Goal: Task Accomplishment & Management: Use online tool/utility

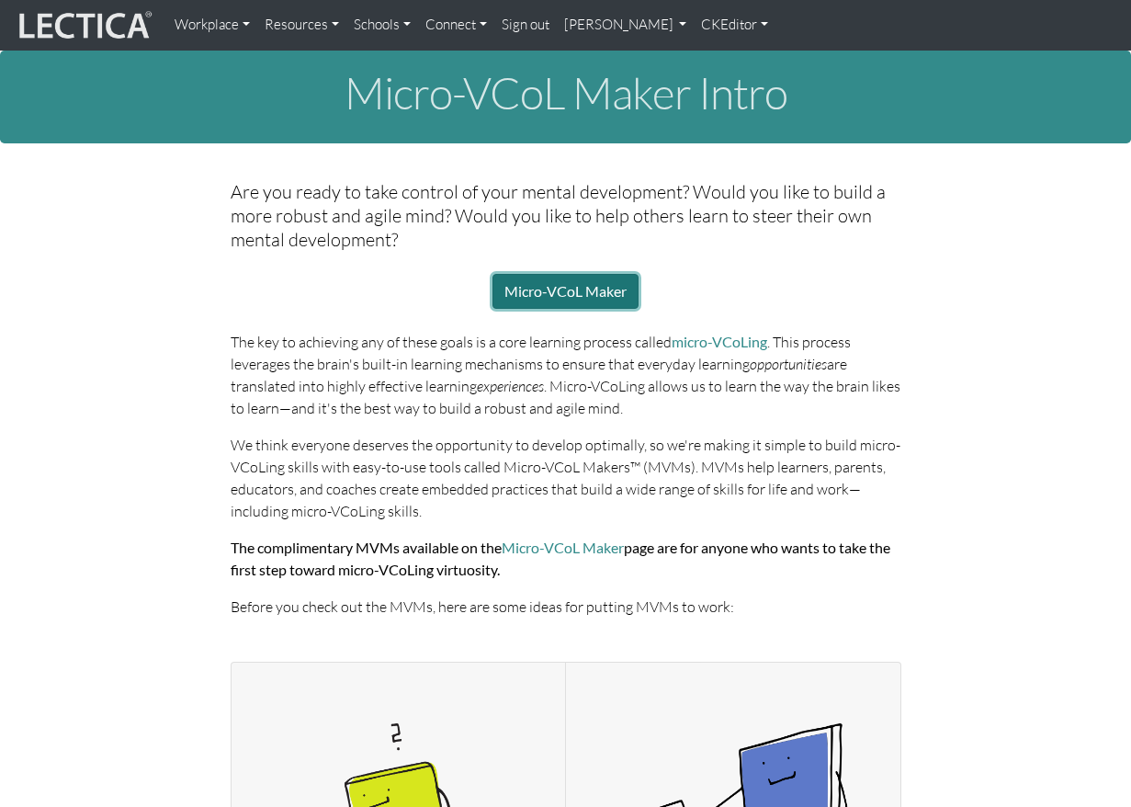
click at [574, 274] on link "Micro-VCoL Maker" at bounding box center [566, 291] width 146 height 35
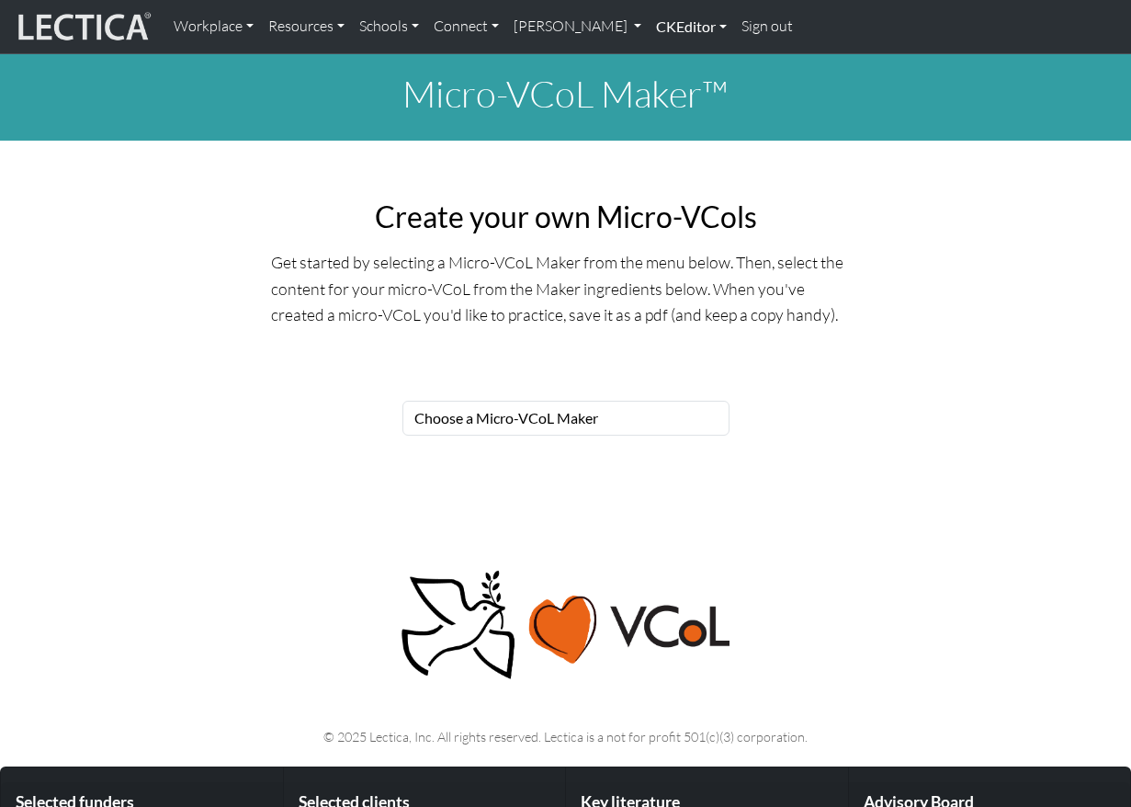
click at [649, 26] on link "CKEditor" at bounding box center [691, 26] width 85 height 39
click at [663, 64] on link "Edit" at bounding box center [681, 67] width 37 height 23
click at [649, 29] on link "CKEditor" at bounding box center [691, 26] width 85 height 39
click at [663, 64] on link "Edit" at bounding box center [681, 67] width 37 height 23
click at [520, 199] on h2 "Create your own Micro-VCols" at bounding box center [565, 216] width 589 height 35
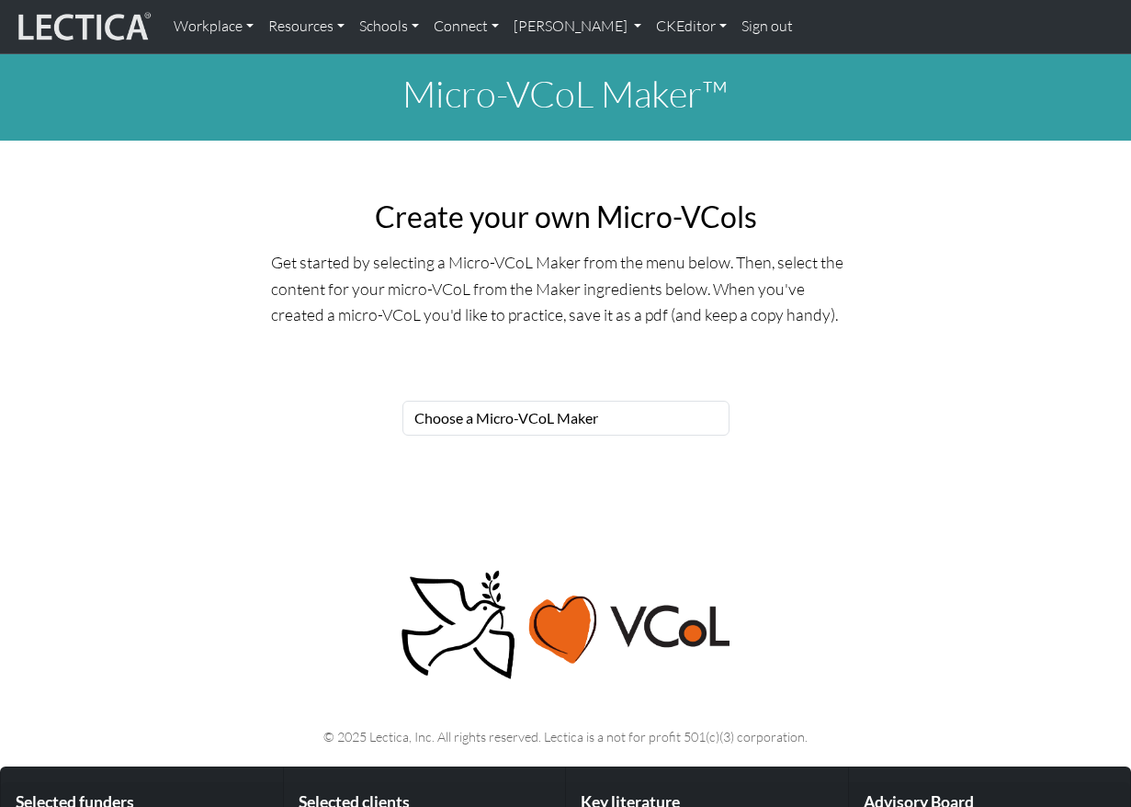
click at [509, 208] on h2 "Create your own Micro-VCols" at bounding box center [565, 216] width 589 height 35
click at [649, 26] on link "CKEditor" at bounding box center [691, 26] width 85 height 39
click at [663, 62] on link "Edit" at bounding box center [681, 67] width 37 height 23
click at [452, 212] on h2 "Create your own Micro-VCols" at bounding box center [565, 216] width 589 height 35
click at [242, 217] on div "Create your own Micro-VCols Get started by selecting a Micro-VCoL Maker from th…" at bounding box center [566, 263] width 1048 height 157
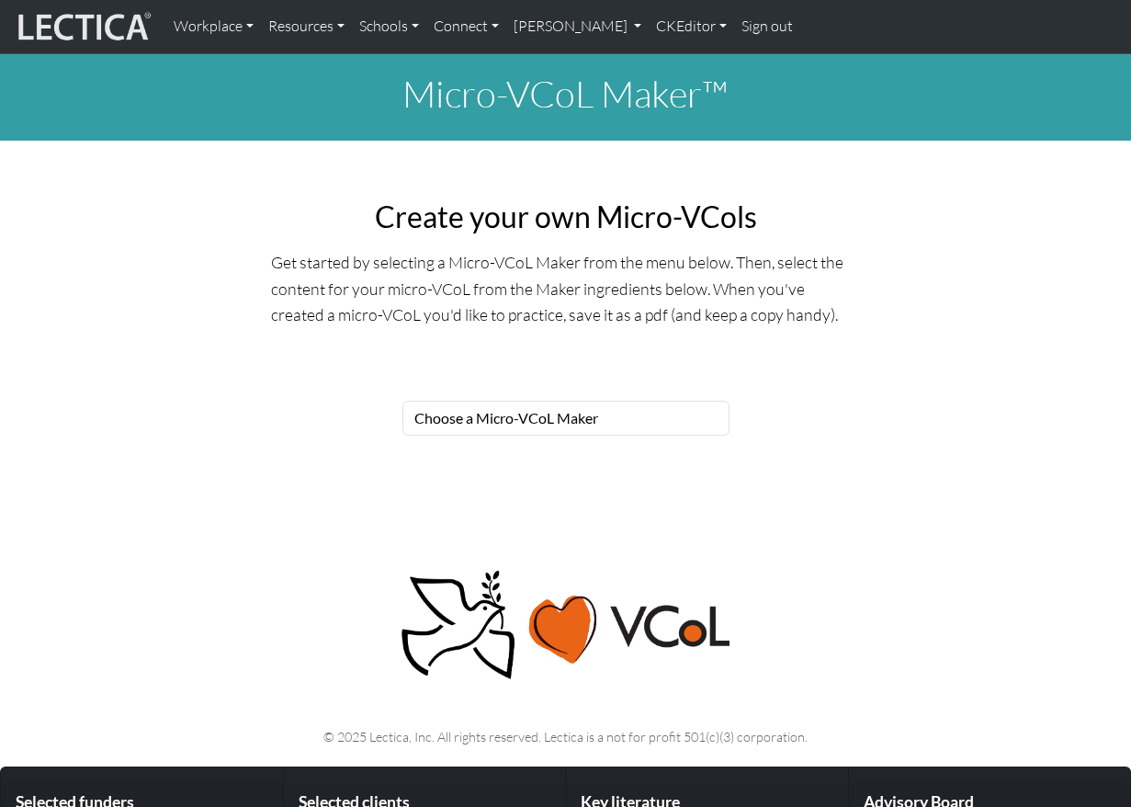
click at [530, 86] on h1 "Micro-VCoL Maker™" at bounding box center [565, 94] width 1131 height 44
click at [649, 24] on link "CKEditor" at bounding box center [691, 26] width 85 height 39
click at [663, 63] on link "Edit" at bounding box center [681, 67] width 37 height 23
drag, startPoint x: 670, startPoint y: 331, endPoint x: 715, endPoint y: 319, distance: 46.6
click at [670, 331] on div "Create your own Micro-VCols Get started by selecting a Micro-VCoL Maker from th…" at bounding box center [566, 271] width 1048 height 172
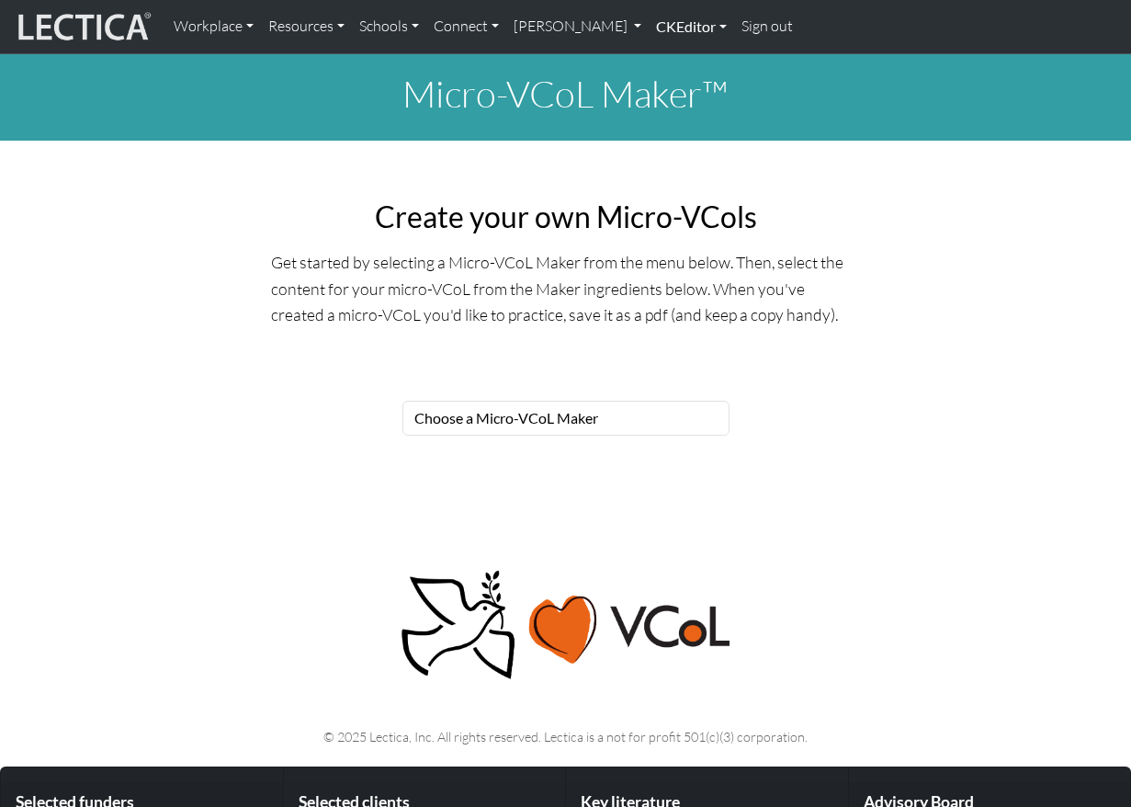
click at [649, 28] on link "CKEditor" at bounding box center [691, 26] width 85 height 39
click at [663, 59] on link "Edit" at bounding box center [681, 67] width 37 height 23
click at [734, 27] on link "Sign out" at bounding box center [767, 26] width 66 height 39
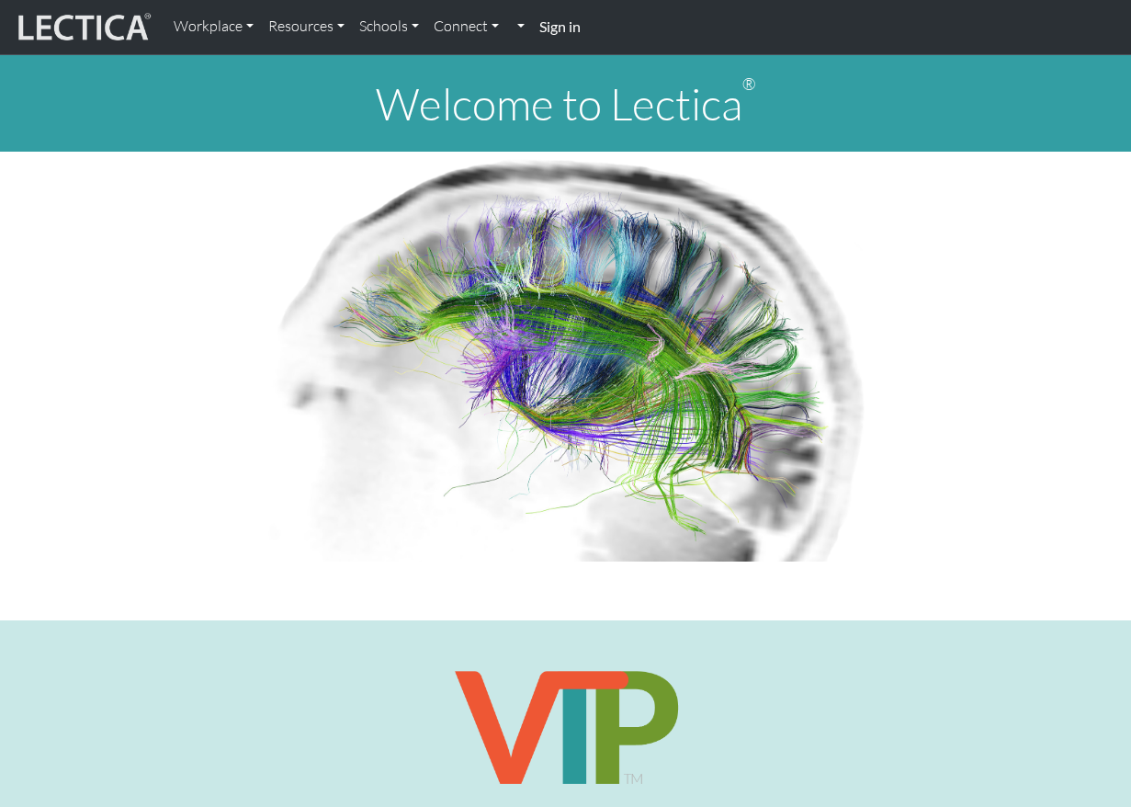
click at [540, 30] on strong "Sign in" at bounding box center [559, 25] width 41 height 17
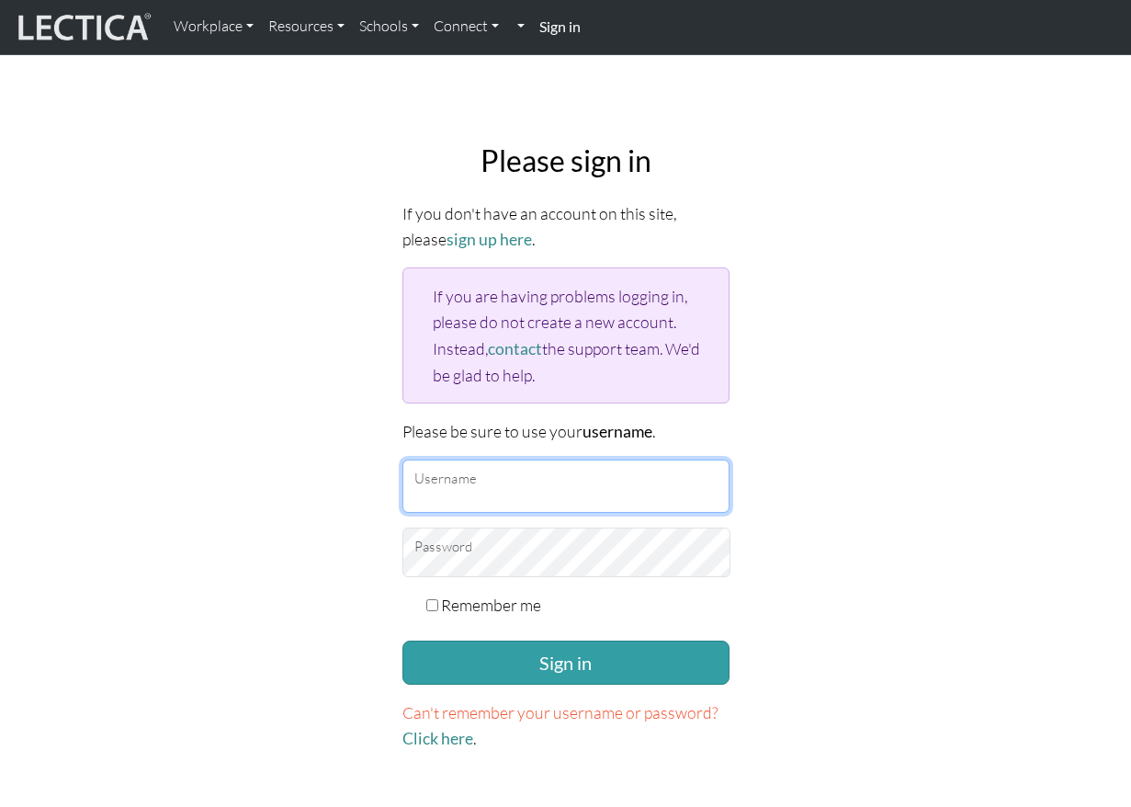
click at [513, 459] on input "Username" at bounding box center [565, 485] width 327 height 53
type input "theodawson"
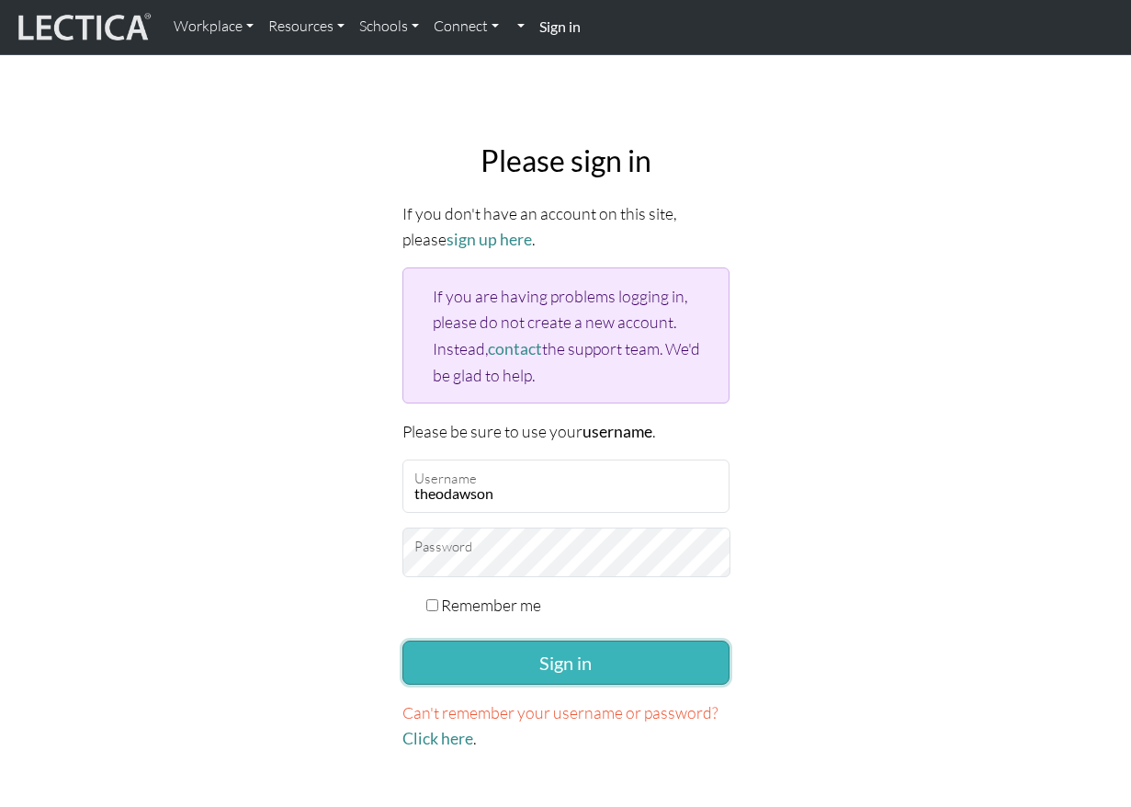
click at [589, 641] on button "Sign in" at bounding box center [565, 663] width 327 height 44
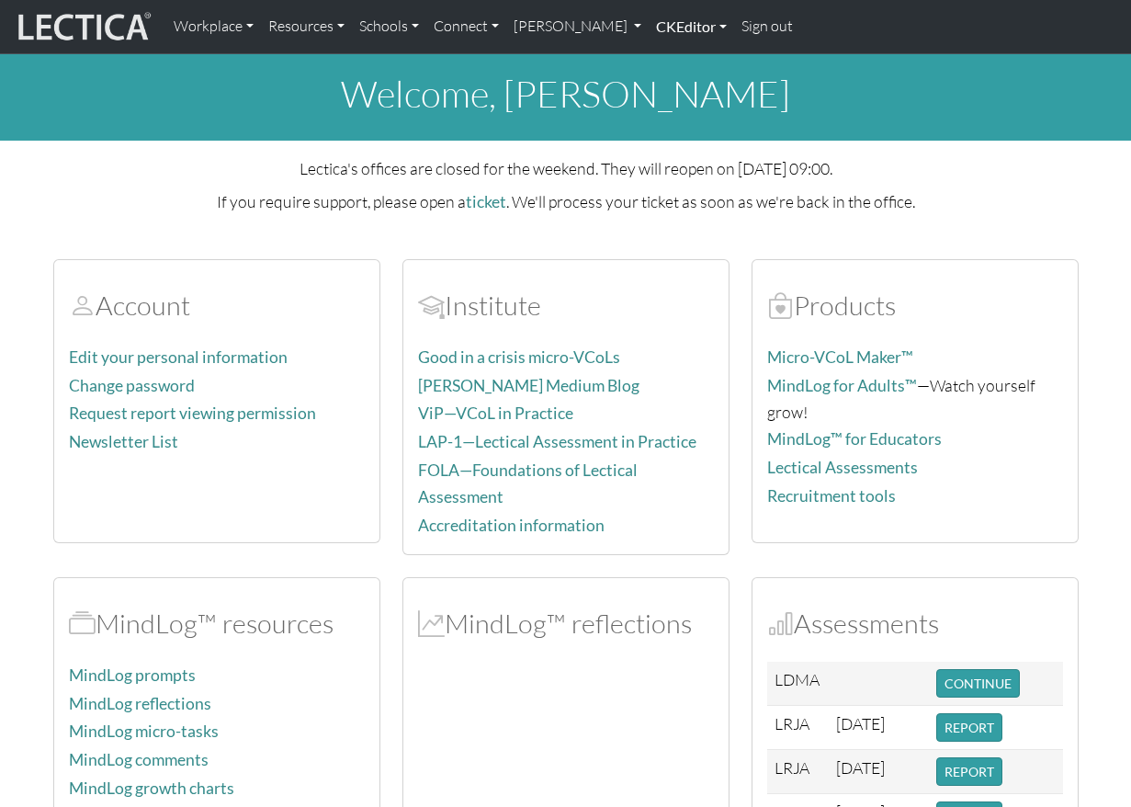
click at [649, 29] on link "CKEditor" at bounding box center [691, 26] width 85 height 39
click at [663, 61] on link "Edit" at bounding box center [681, 67] width 37 height 23
click at [535, 27] on link "[PERSON_NAME]" at bounding box center [577, 26] width 143 height 39
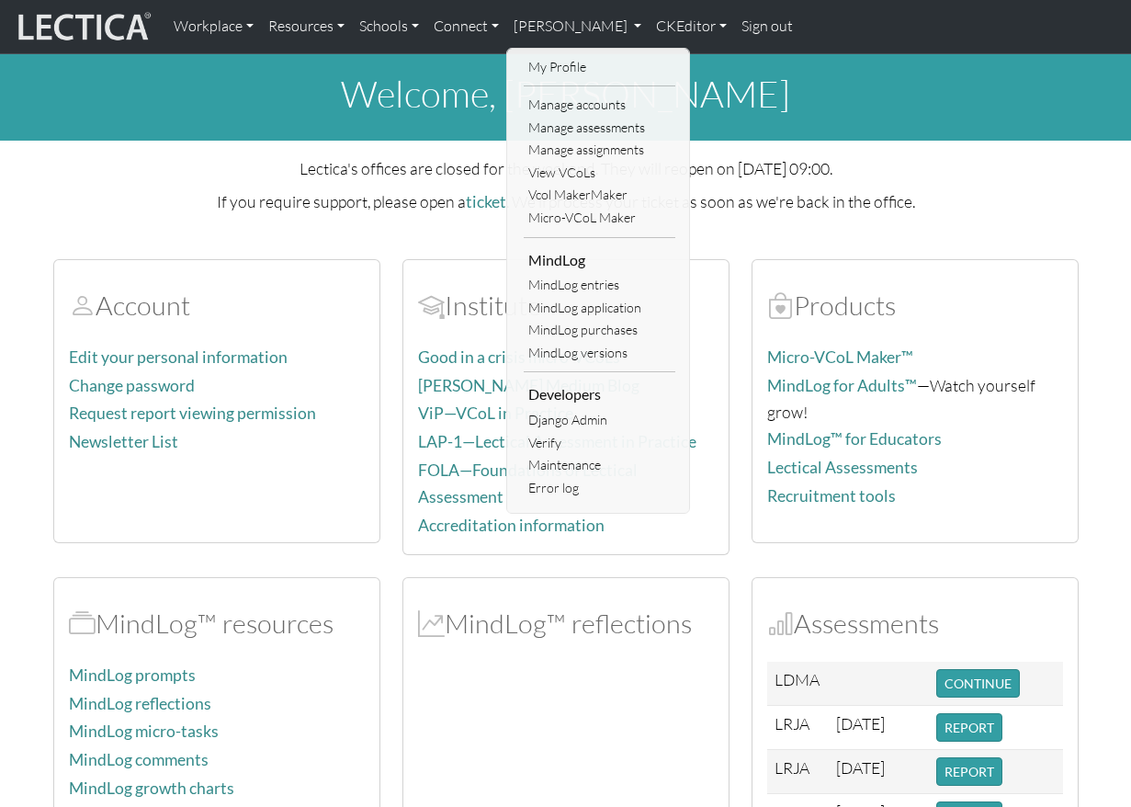
click at [548, 707] on div at bounding box center [566, 761] width 296 height 171
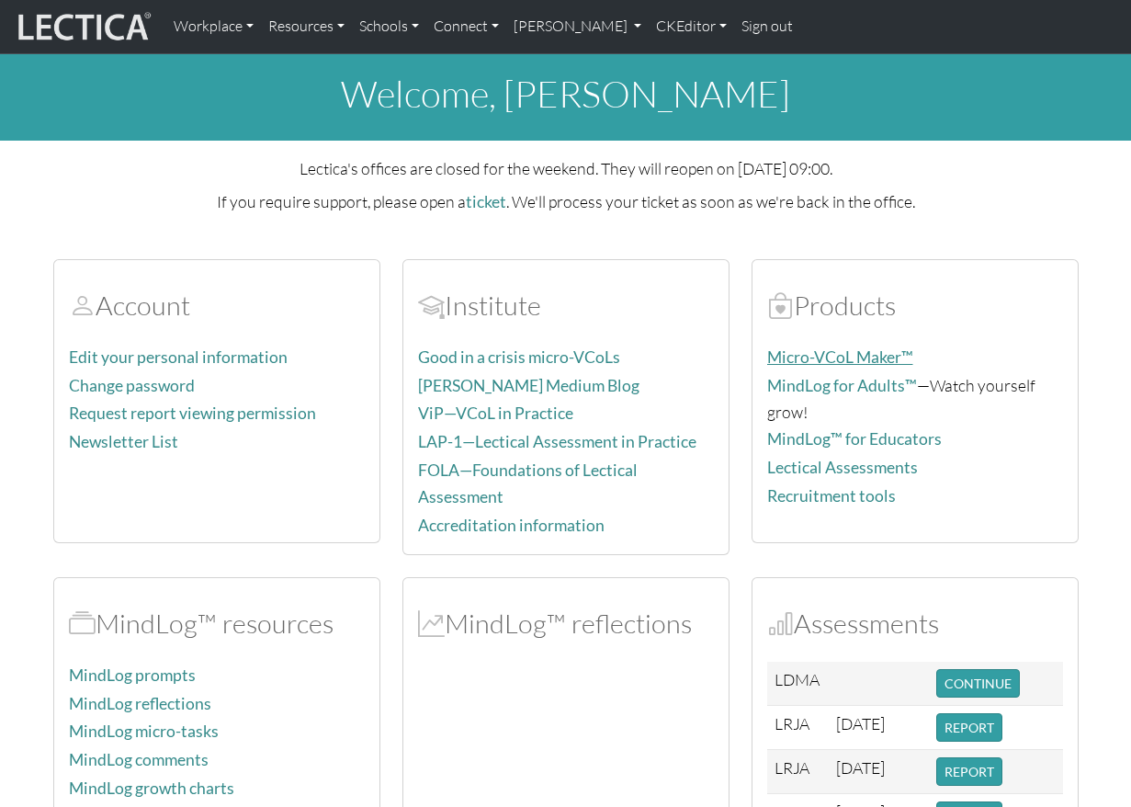
click at [814, 347] on link "Micro-VCoL Maker™" at bounding box center [840, 356] width 146 height 19
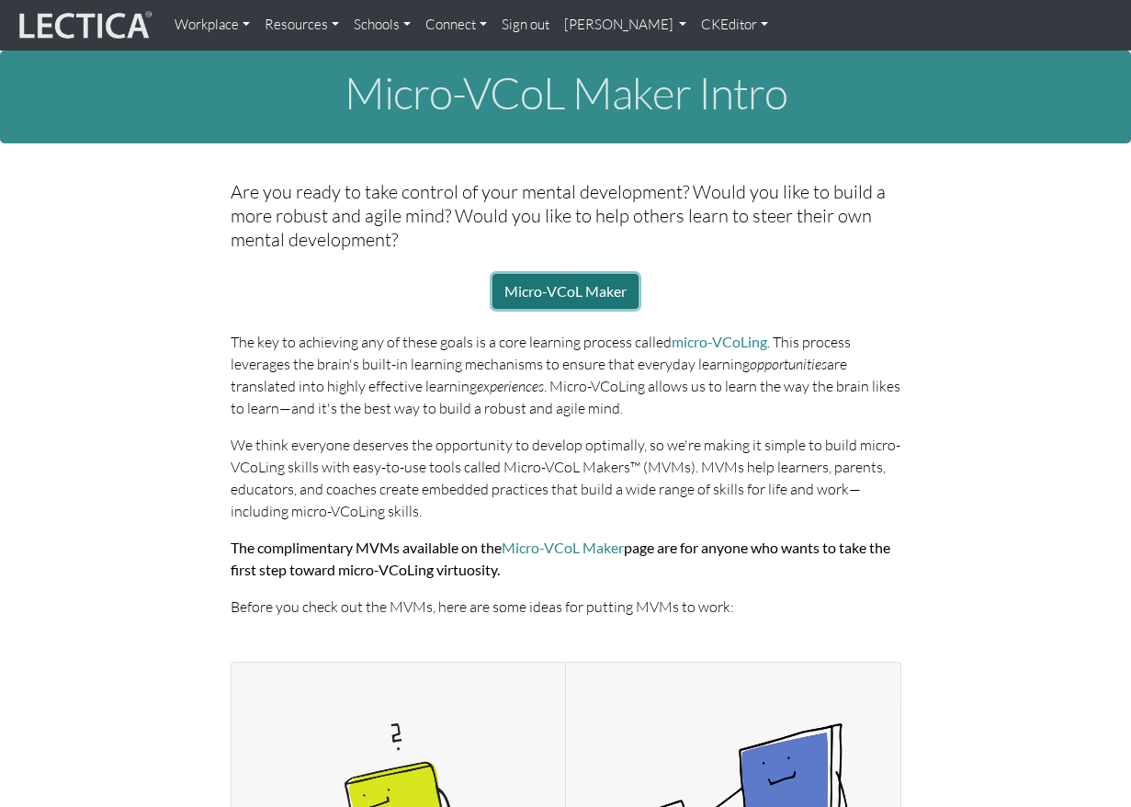
click at [570, 275] on link "Micro-VCoL Maker" at bounding box center [566, 291] width 146 height 35
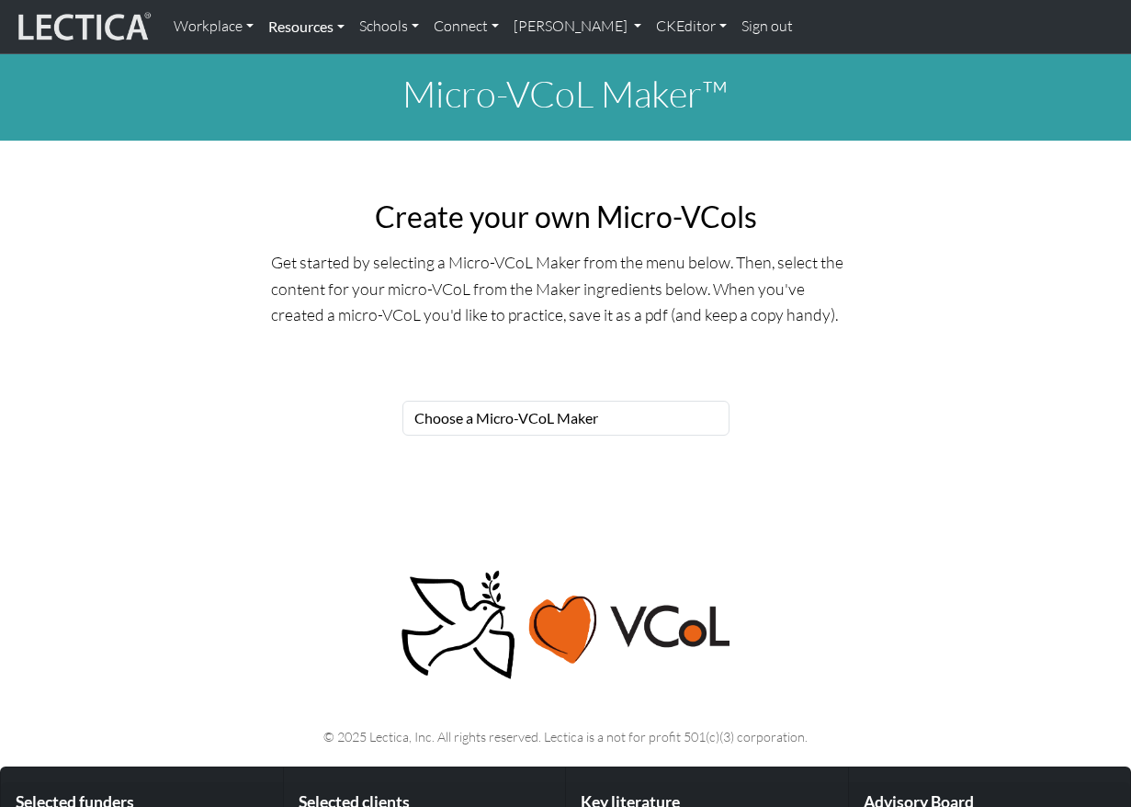
click at [283, 25] on link "Resources" at bounding box center [306, 26] width 91 height 39
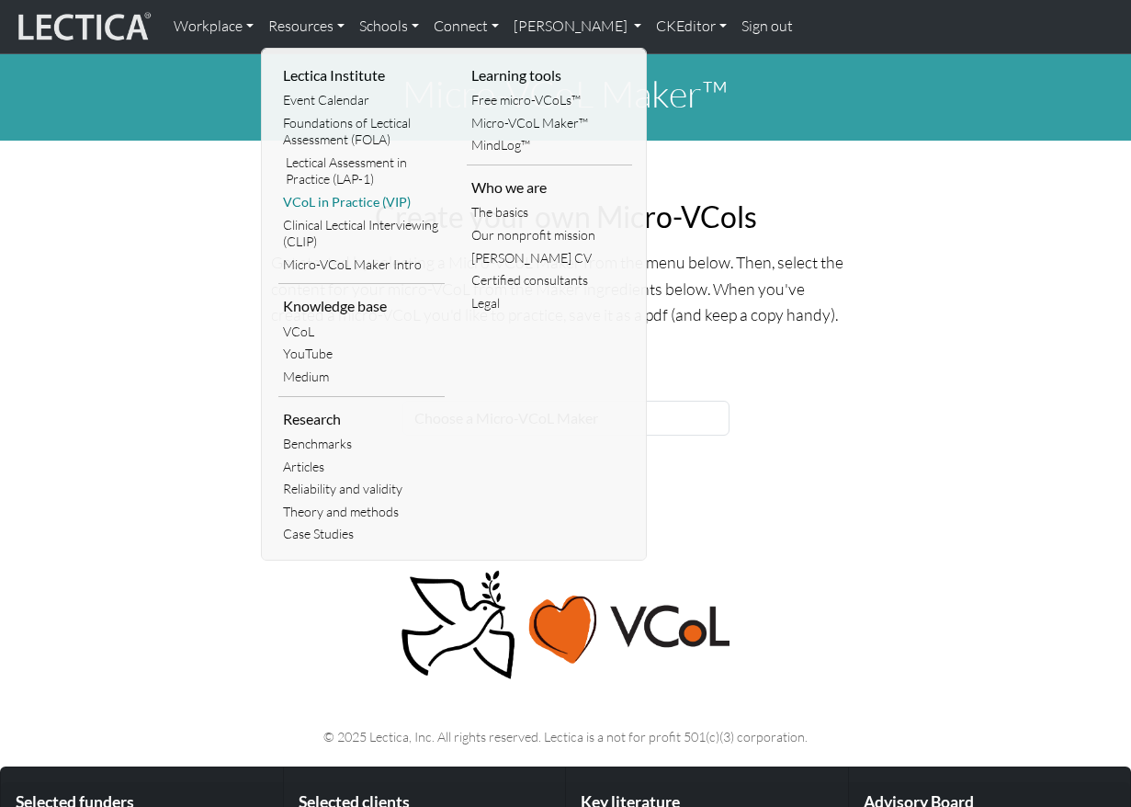
click at [306, 191] on link "VCoL in Practice (VIP)" at bounding box center [361, 202] width 166 height 23
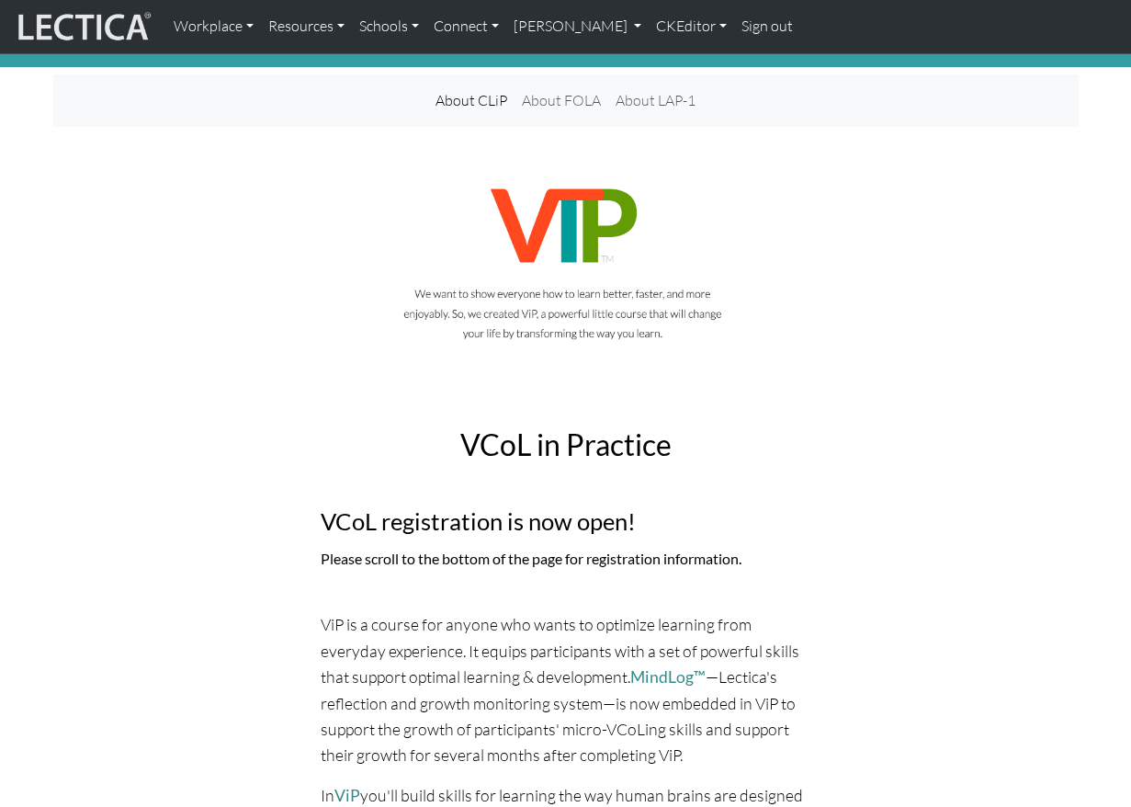
scroll to position [78, 0]
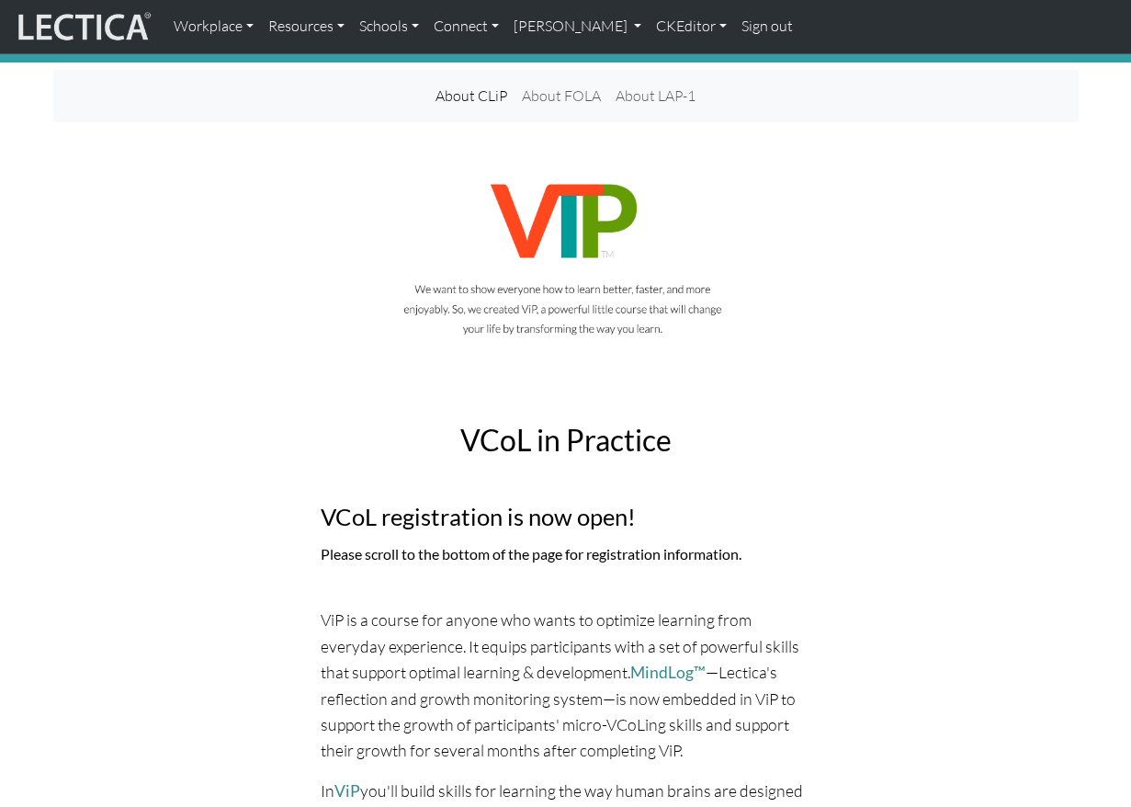
click at [383, 206] on img at bounding box center [566, 257] width 491 height 183
click at [649, 25] on link "CKEditor" at bounding box center [691, 26] width 85 height 39
click at [663, 56] on link "Edit" at bounding box center [681, 67] width 37 height 23
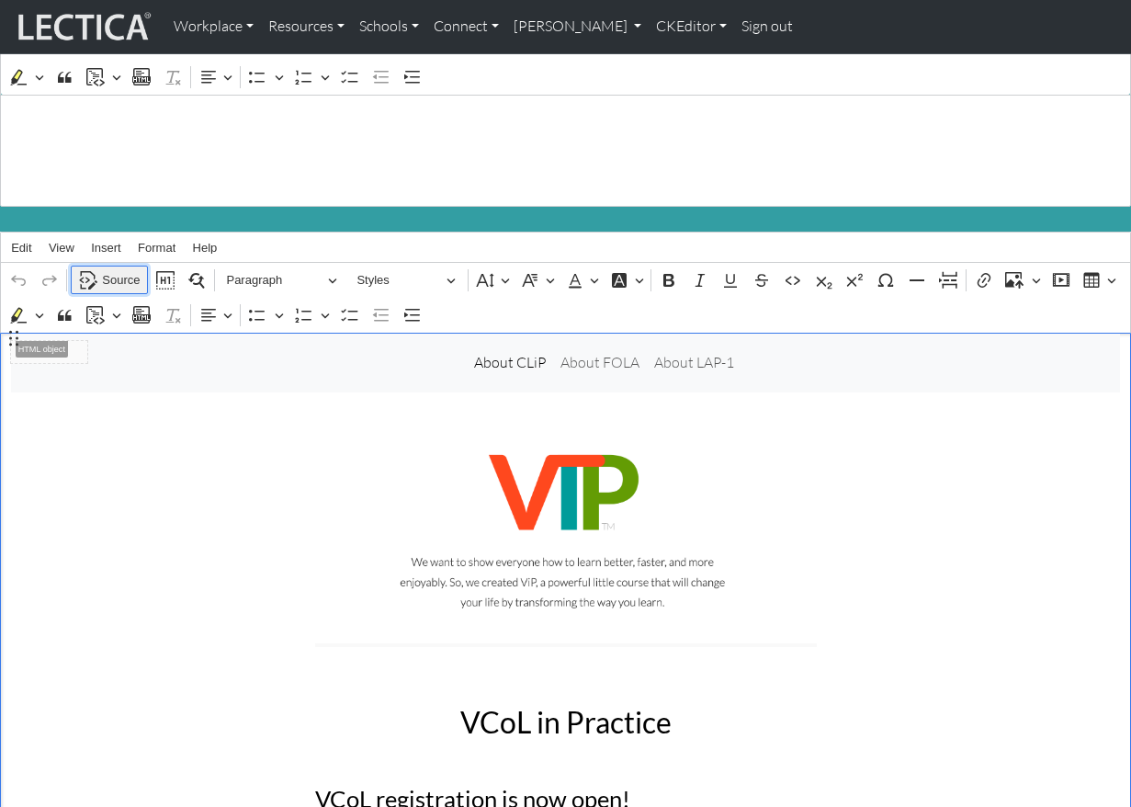
click at [110, 269] on span "Source" at bounding box center [121, 280] width 38 height 22
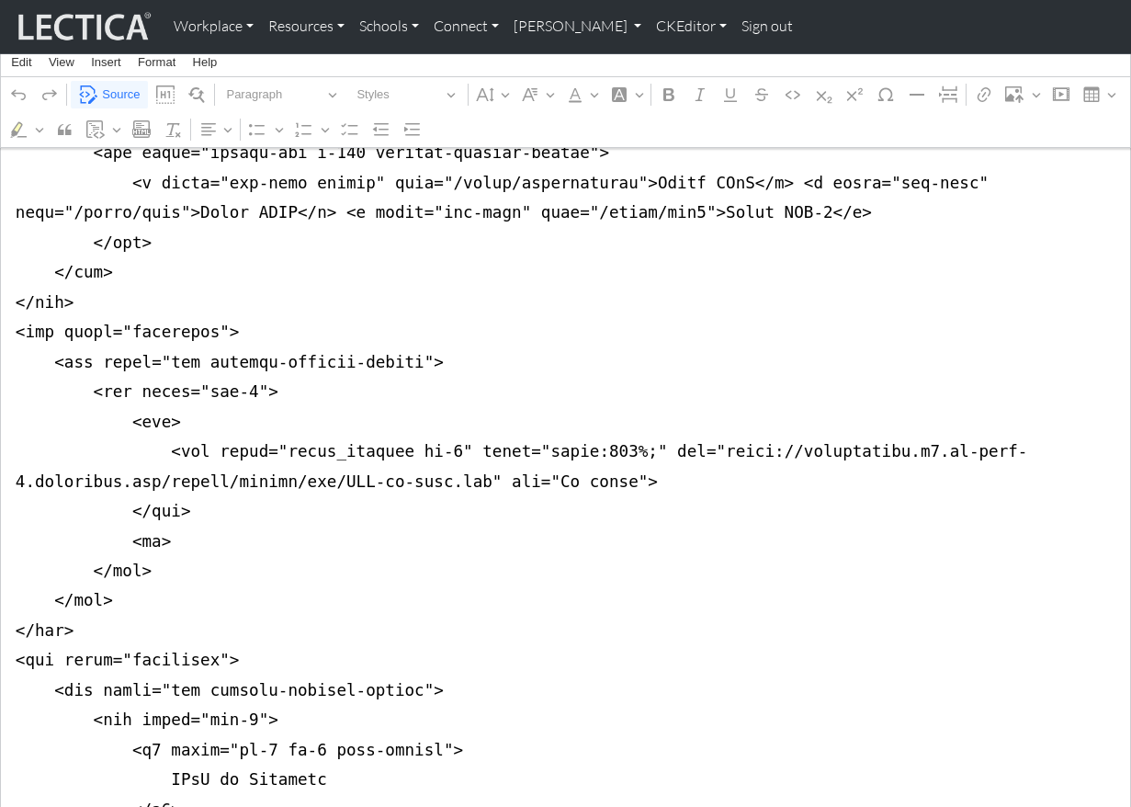
scroll to position [468, 0]
drag, startPoint x: 5, startPoint y: 376, endPoint x: -6, endPoint y: 486, distance: 110.8
